Goal: Browse casually: Explore the website without a specific task or goal

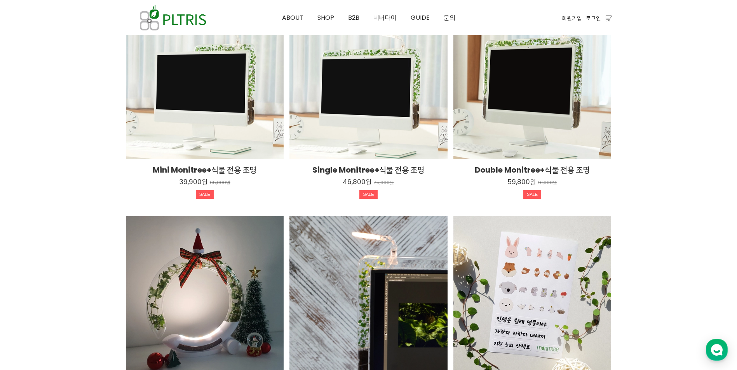
scroll to position [1234, 0]
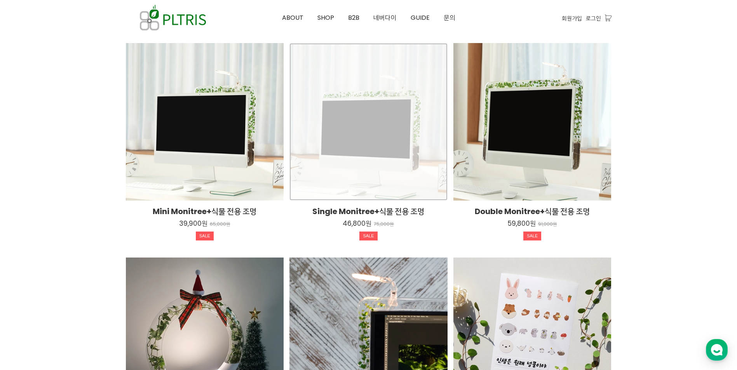
click at [382, 150] on div "Single Monitree+식물 전용 조명 46,800원 75,000원 SALE TIME SALE" at bounding box center [368, 122] width 158 height 158
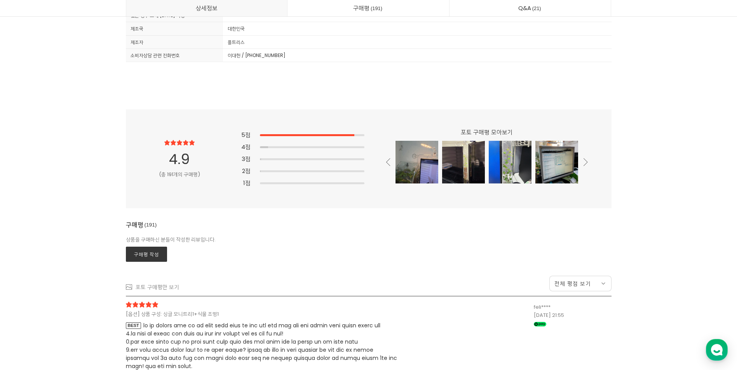
scroll to position [20231, 0]
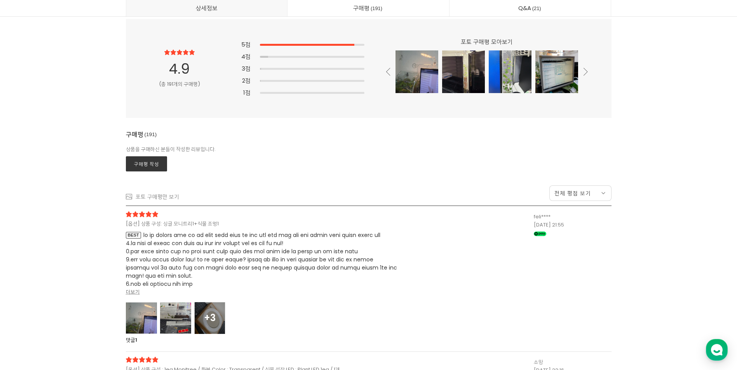
click at [144, 322] on div at bounding box center [141, 318] width 31 height 32
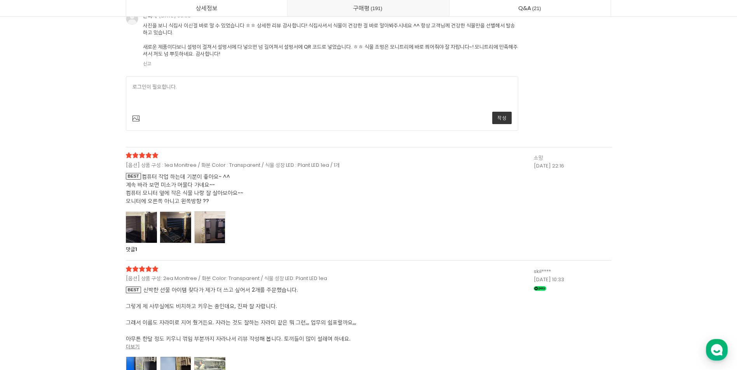
scroll to position [22056, 0]
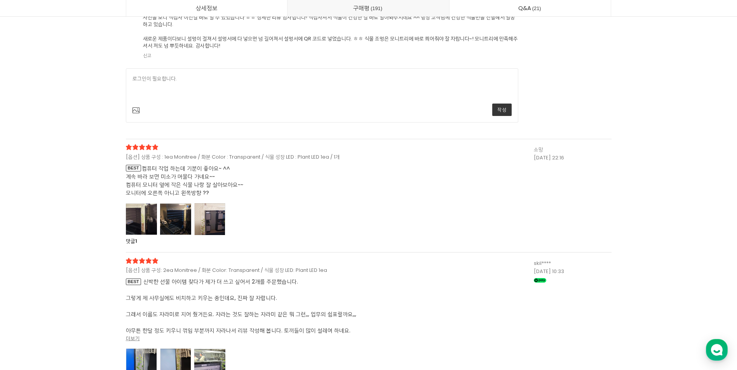
click at [152, 235] on div at bounding box center [141, 219] width 31 height 32
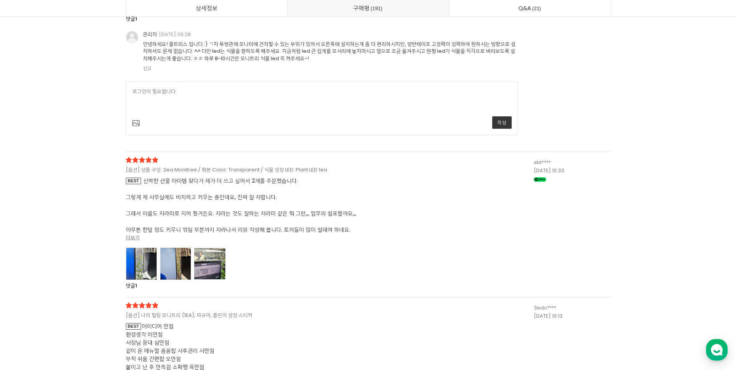
scroll to position [23221, 0]
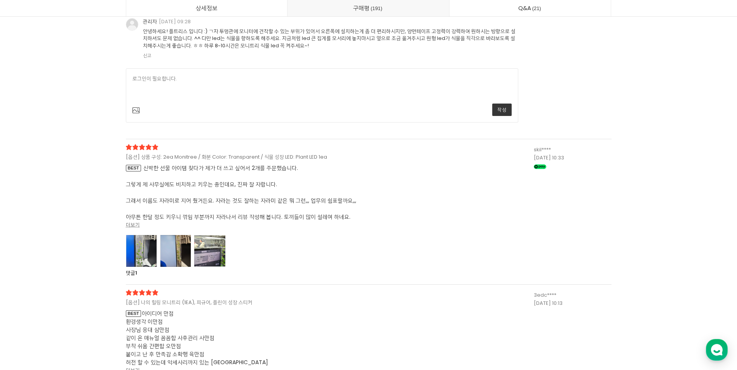
click at [215, 267] on div at bounding box center [209, 251] width 31 height 32
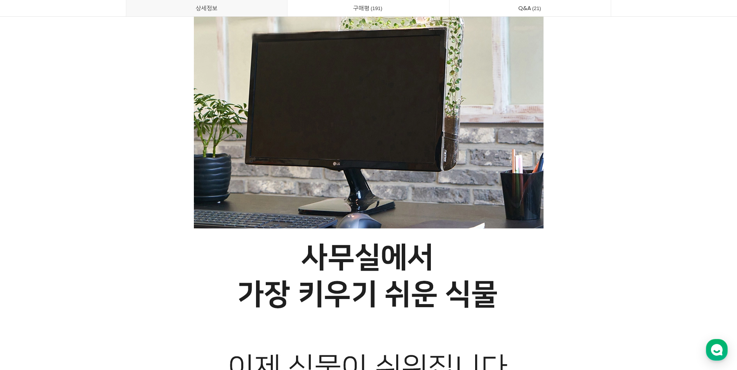
scroll to position [0, 0]
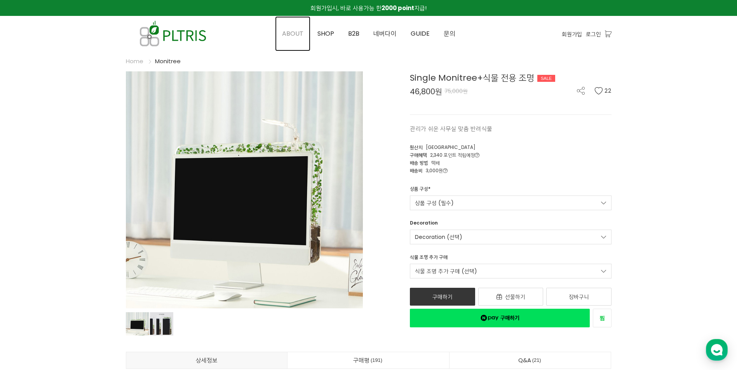
click at [290, 32] on span "ABOUT" at bounding box center [292, 33] width 21 height 9
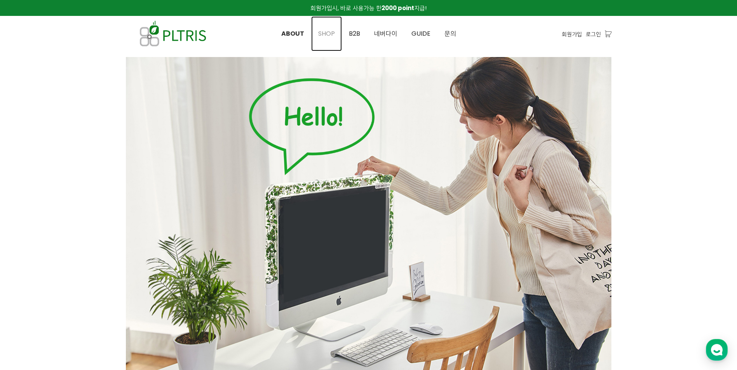
click at [333, 34] on span "SHOP" at bounding box center [326, 33] width 17 height 9
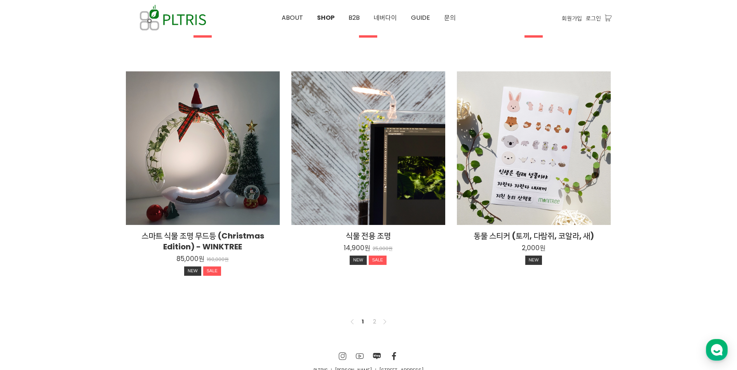
scroll to position [544, 0]
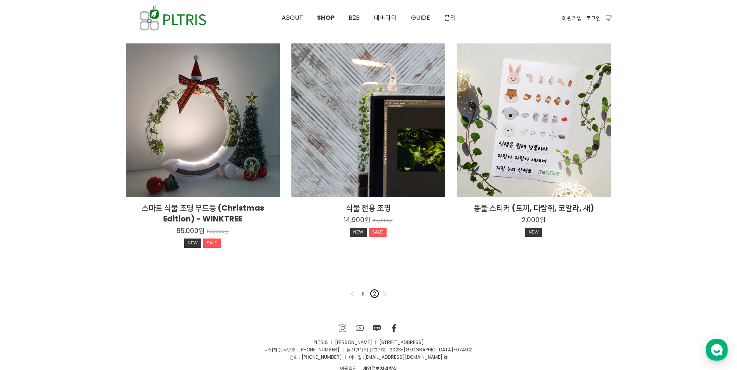
click at [373, 293] on link "2" at bounding box center [374, 293] width 9 height 9
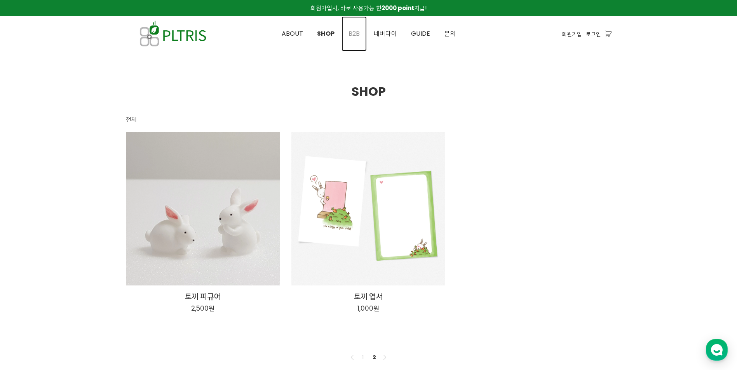
click at [351, 35] on span "B2B" at bounding box center [353, 33] width 11 height 9
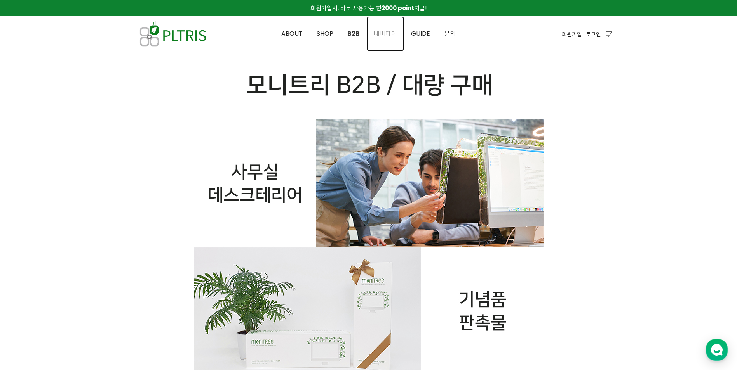
click at [384, 31] on span "네버다이" at bounding box center [385, 33] width 23 height 9
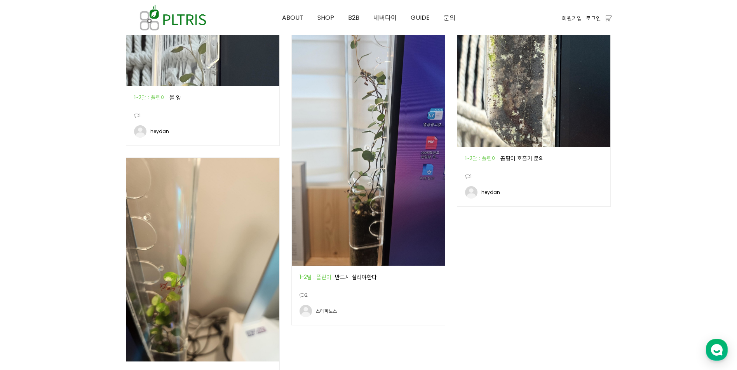
scroll to position [1076, 0]
